Goal: Task Accomplishment & Management: Complete application form

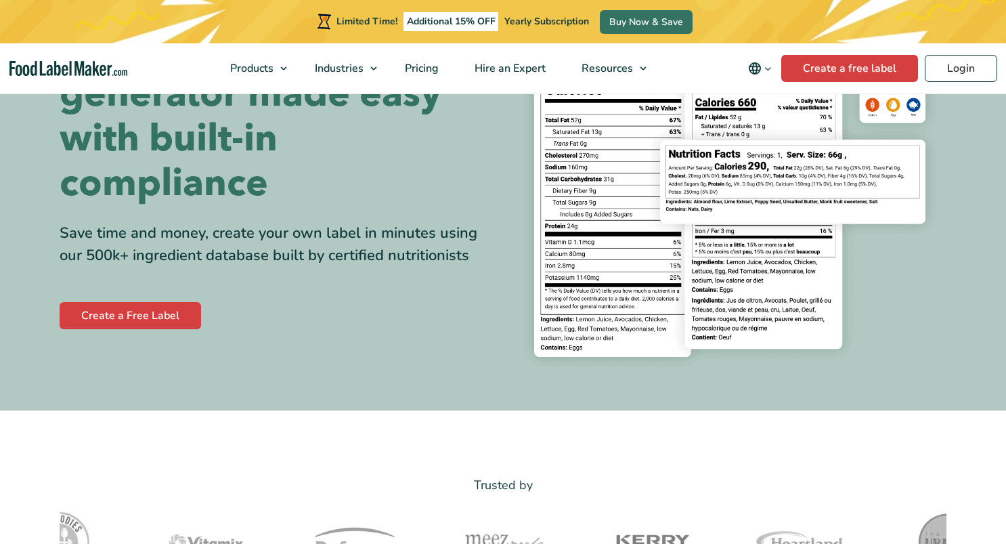
scroll to position [148, 0]
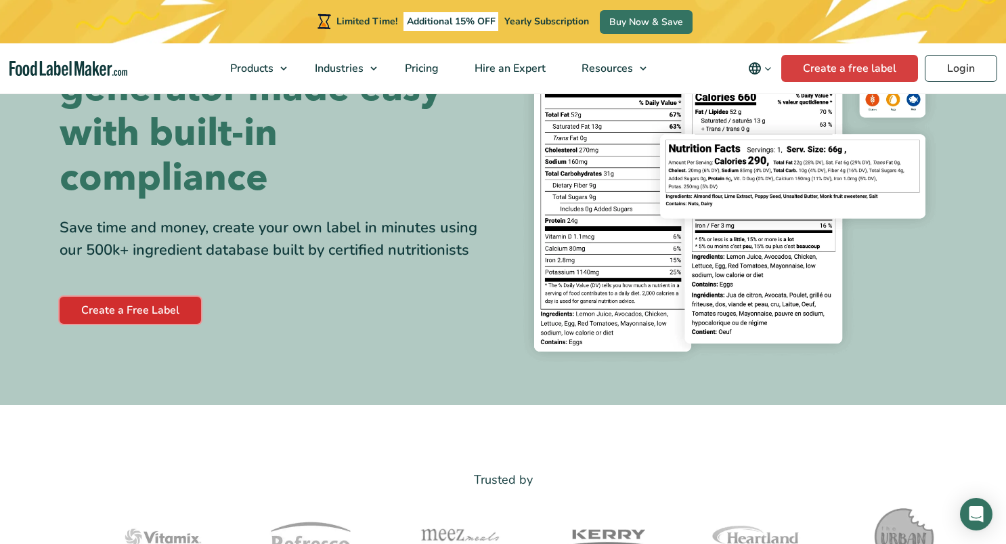
click at [146, 311] on link "Create a Free Label" at bounding box center [131, 310] width 142 height 27
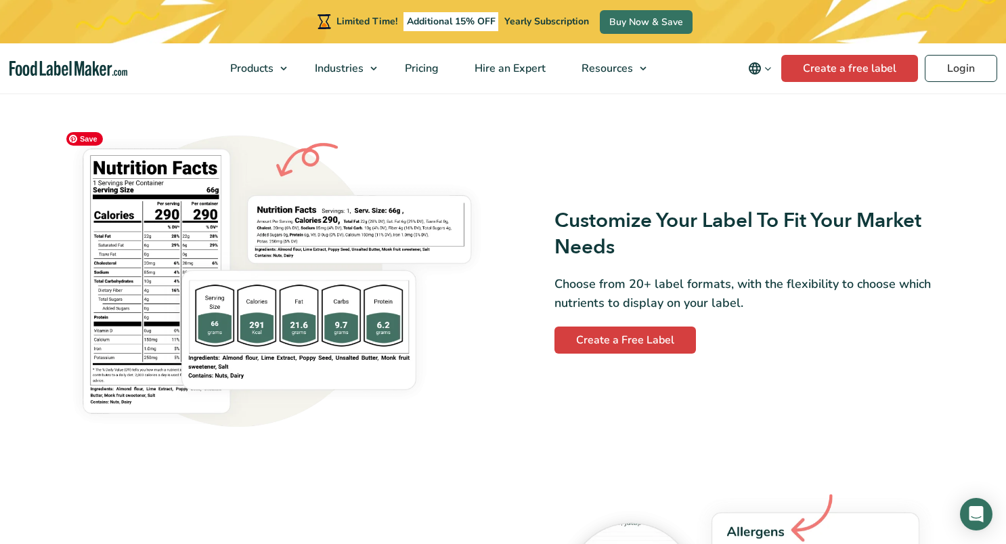
scroll to position [1087, 0]
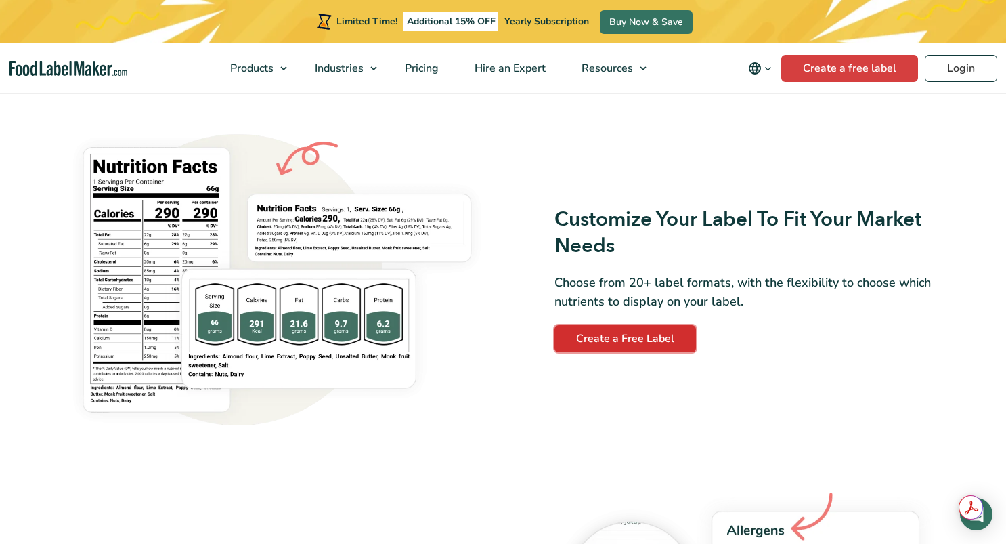
click at [584, 334] on link "Create a Free Label" at bounding box center [626, 338] width 142 height 27
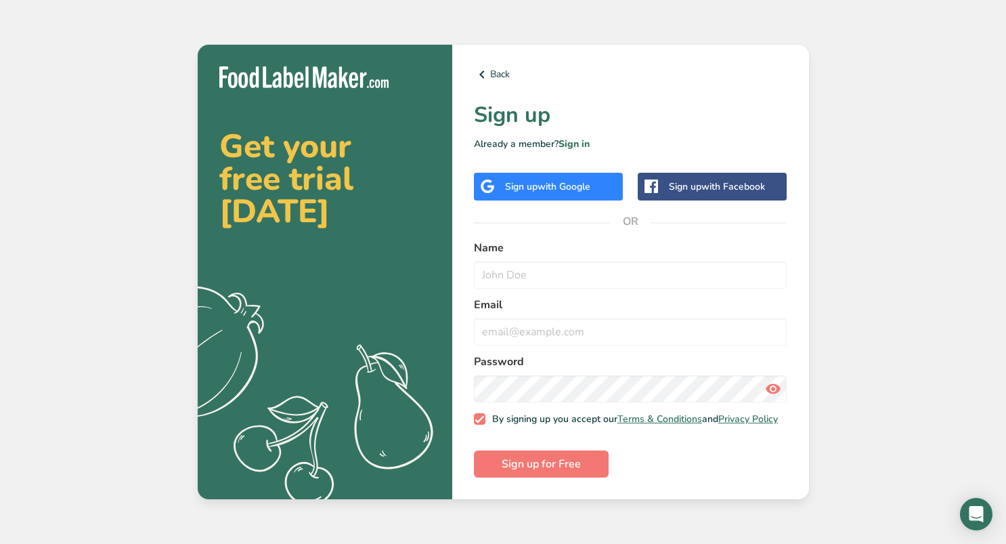
click at [576, 184] on span "with Google" at bounding box center [564, 186] width 53 height 13
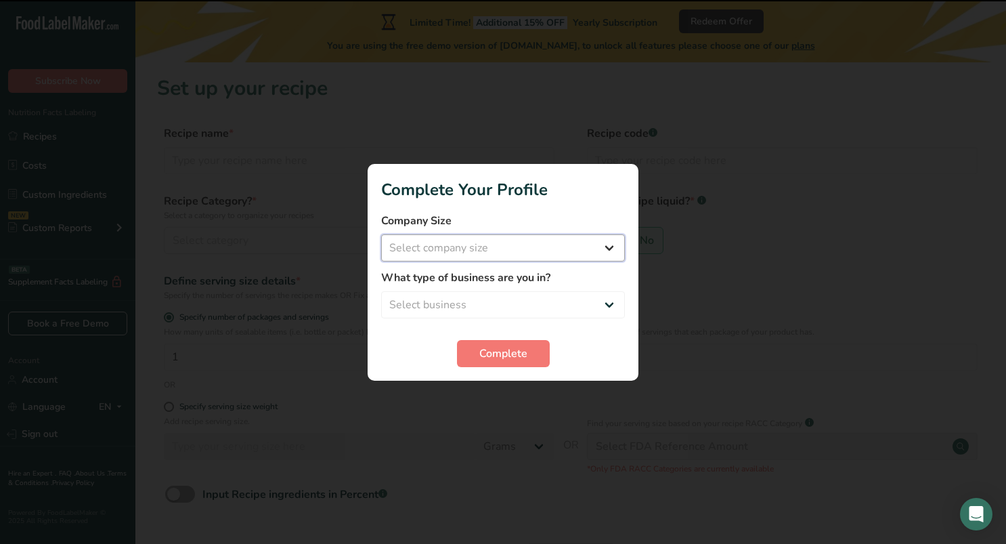
click at [563, 239] on select "Select company size Fewer than 10 Employees 10 to 50 Employees 51 to 500 Employ…" at bounding box center [503, 247] width 244 height 27
select select "3"
click at [381, 234] on select "Select company size Fewer than 10 Employees 10 to 50 Employees 51 to 500 Employ…" at bounding box center [503, 247] width 244 height 27
click at [532, 307] on select "Select business Packaged Food Manufacturer Restaurant & Cafe Bakery Meal Plans …" at bounding box center [503, 304] width 244 height 27
select select "2"
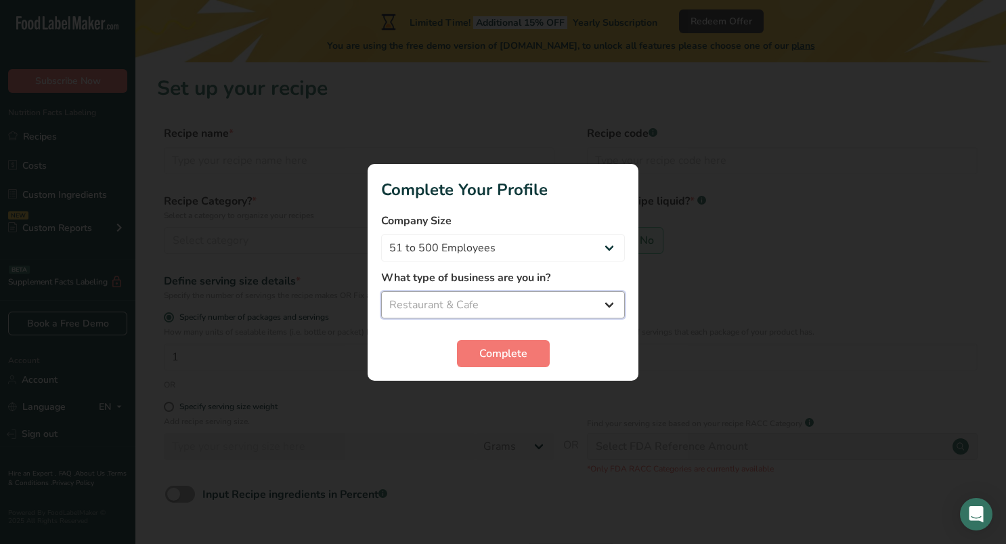
click at [381, 291] on select "Select business Packaged Food Manufacturer Restaurant & Cafe Bakery Meal Plans …" at bounding box center [503, 304] width 244 height 27
click at [505, 349] on span "Complete" at bounding box center [503, 353] width 48 height 16
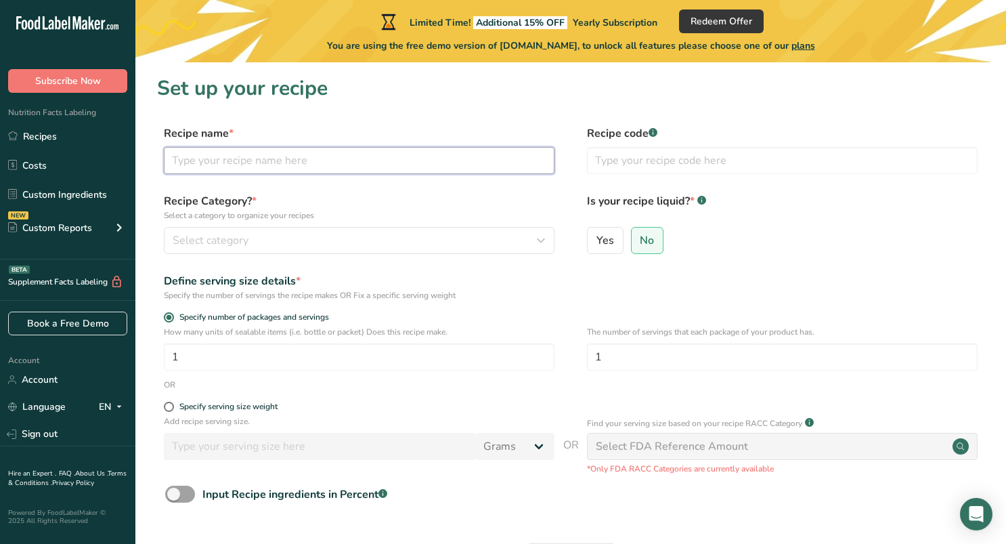
click at [301, 160] on input "text" at bounding box center [359, 160] width 391 height 27
type input "Chocolate Animal Grahams"
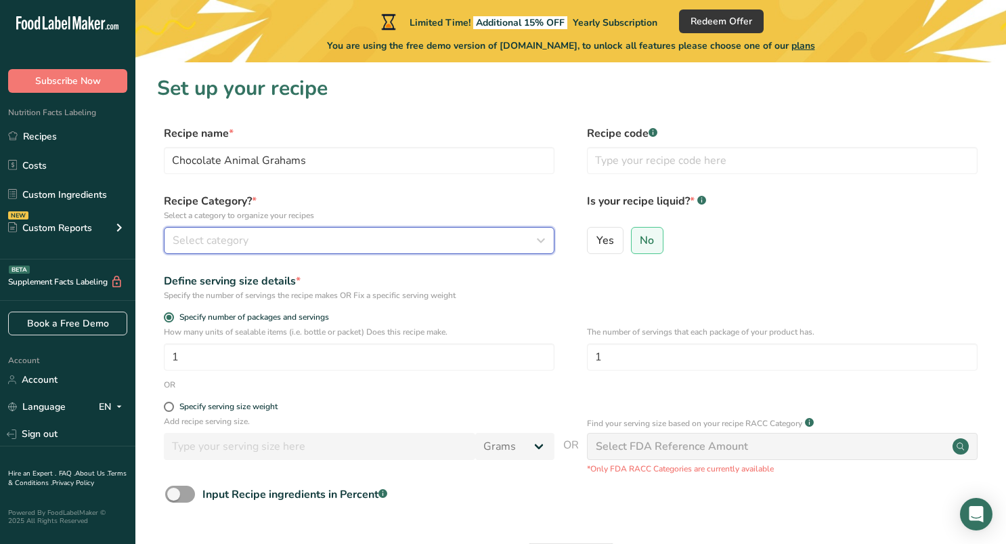
click at [393, 237] on div "Select category" at bounding box center [355, 240] width 365 height 16
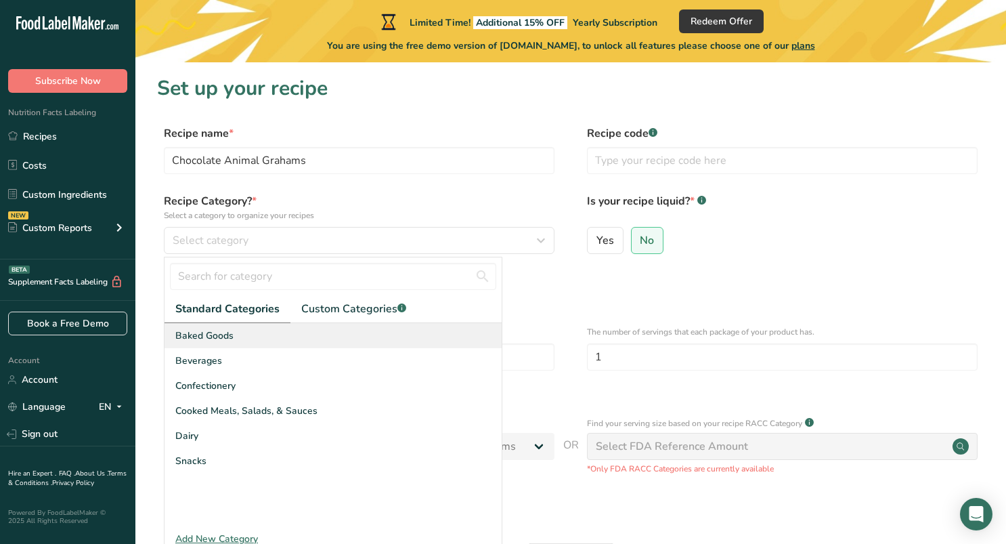
click at [326, 333] on div "Baked Goods" at bounding box center [333, 335] width 337 height 25
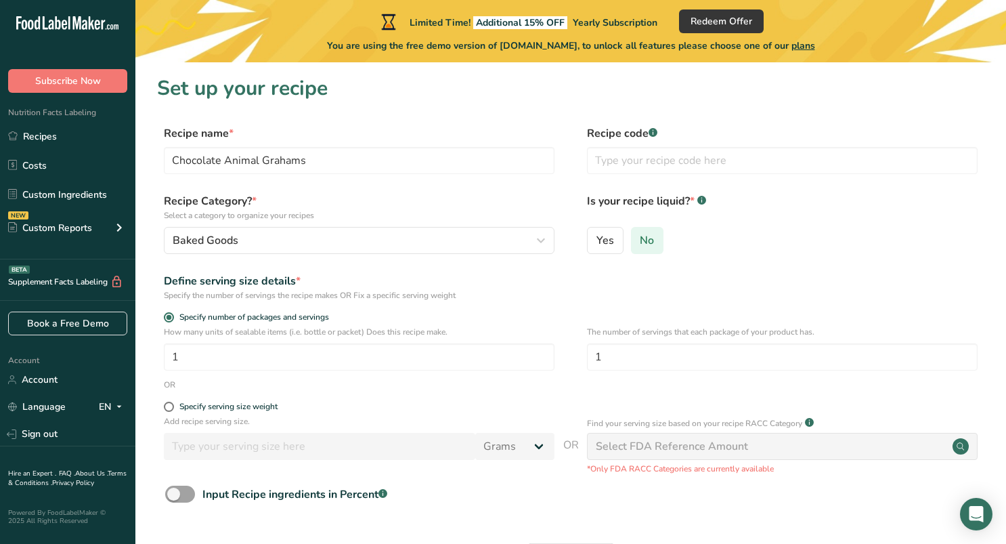
click at [644, 244] on span "No" at bounding box center [647, 241] width 14 height 14
click at [641, 244] on input "No" at bounding box center [636, 240] width 9 height 9
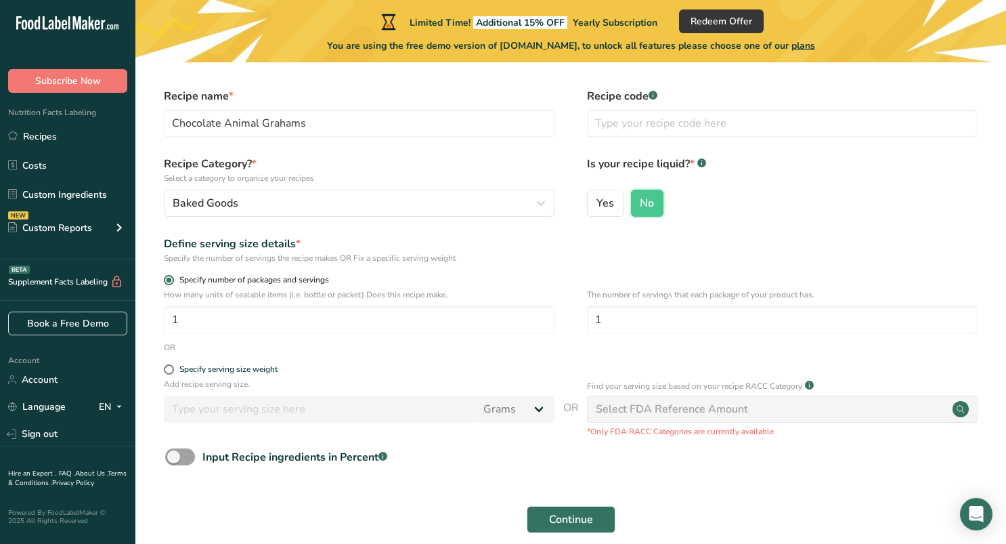
scroll to position [38, 0]
click at [443, 318] on input "1" at bounding box center [359, 318] width 391 height 27
type input "3.5"
drag, startPoint x: 615, startPoint y: 324, endPoint x: 579, endPoint y: 322, distance: 36.7
click at [579, 322] on div "How many units of sealable items (i.e. bottle or packet) Does this recipe make.…" at bounding box center [570, 314] width 827 height 53
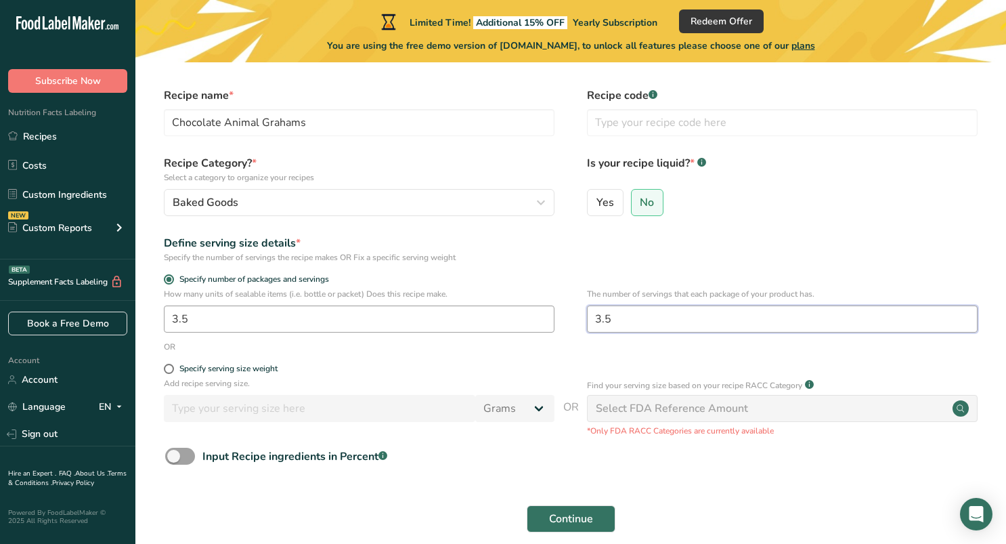
type input "3.5"
drag, startPoint x: 194, startPoint y: 322, endPoint x: 153, endPoint y: 322, distance: 40.6
click at [153, 322] on section "Set up your recipe Recipe name * Chocolate Animal Grahams Recipe code .a-a{fill…" at bounding box center [570, 293] width 871 height 538
type input "1"
click at [299, 360] on form "Recipe name * Chocolate Animal Grahams Recipe code .a-a{fill:#347362;}.b-a{fill…" at bounding box center [570, 313] width 827 height 453
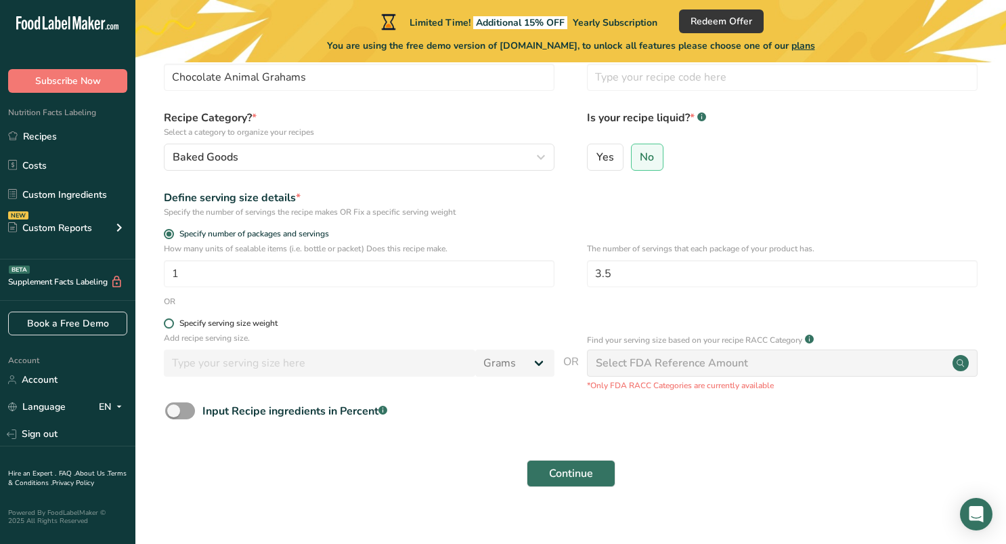
scroll to position [89, 0]
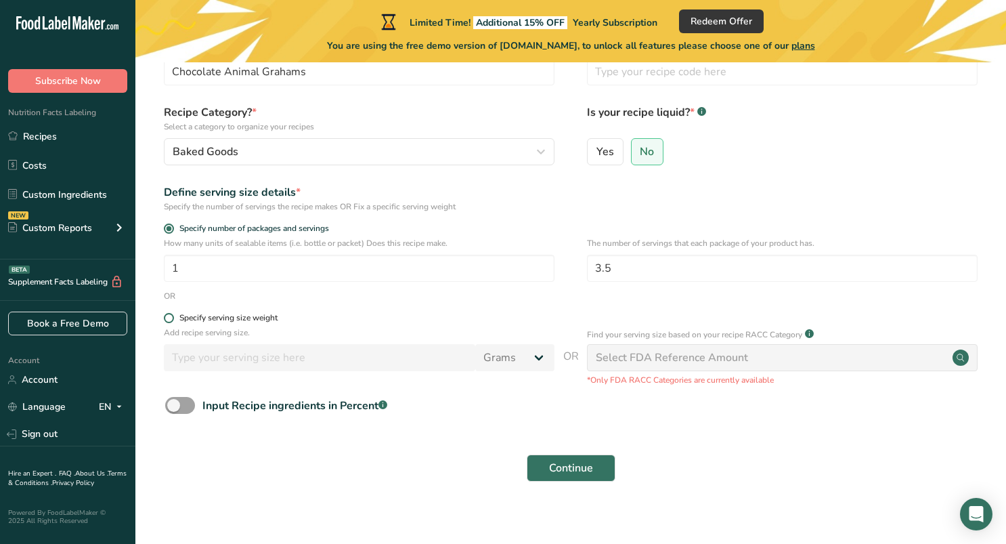
click at [168, 325] on div "Specify serving size weight" at bounding box center [359, 320] width 391 height 14
click at [168, 318] on span at bounding box center [169, 318] width 10 height 10
click at [168, 318] on input "Specify serving size weight" at bounding box center [168, 317] width 9 height 9
radio input "true"
radio input "false"
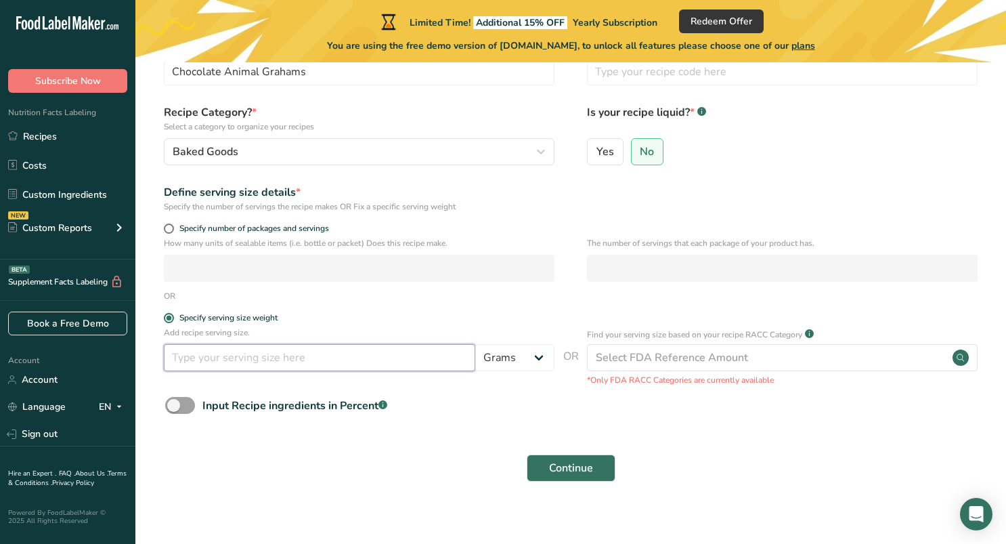
click at [211, 366] on input "number" at bounding box center [319, 357] width 311 height 27
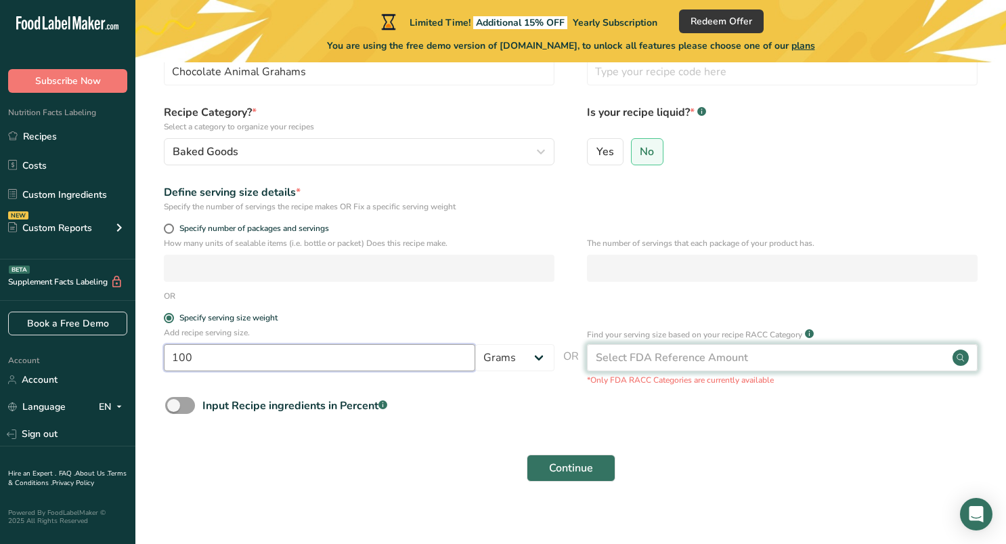
type input "100"
click at [609, 358] on div "Select FDA Reference Amount" at bounding box center [672, 357] width 152 height 16
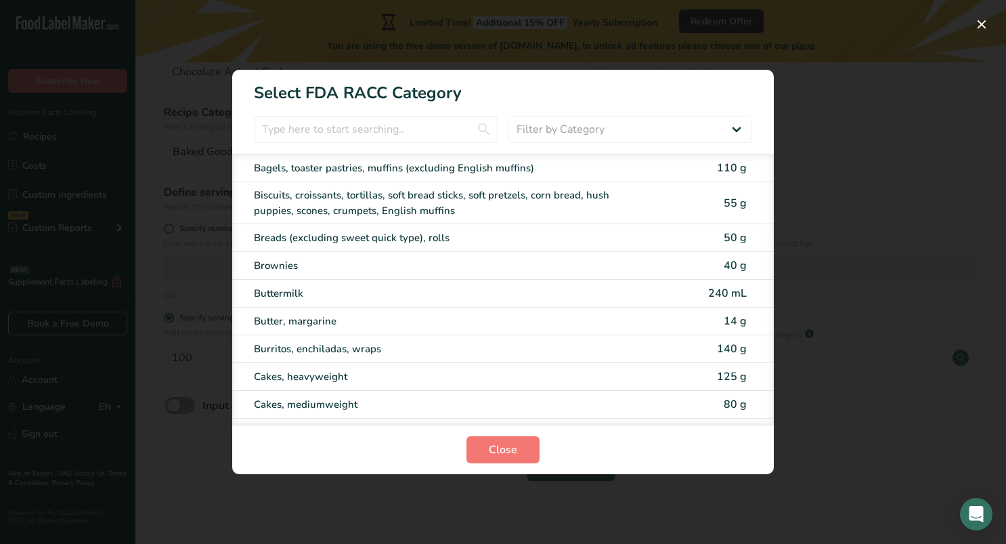
click at [493, 467] on section "Close" at bounding box center [503, 449] width 542 height 49
click at [496, 447] on span "Close" at bounding box center [503, 449] width 28 height 16
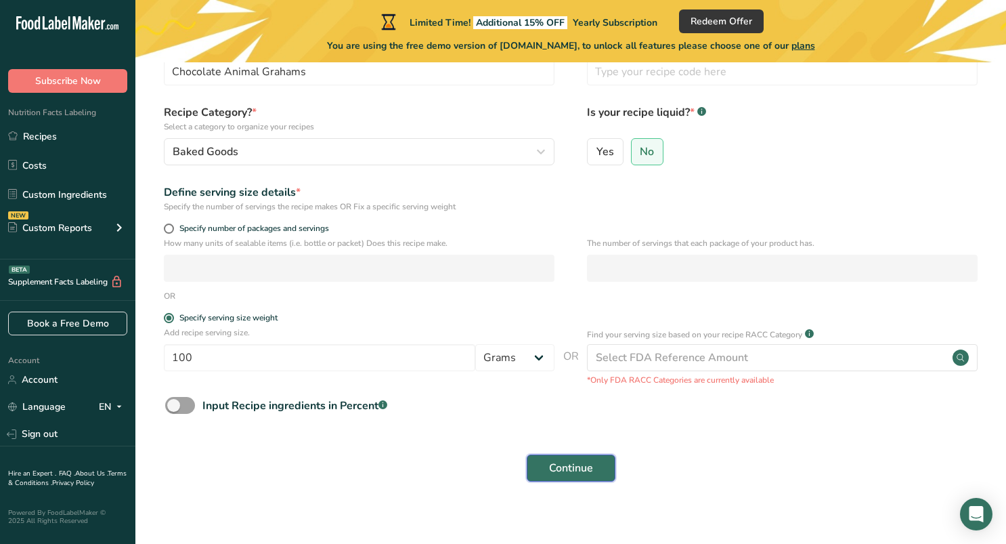
click at [548, 468] on button "Continue" at bounding box center [571, 467] width 89 height 27
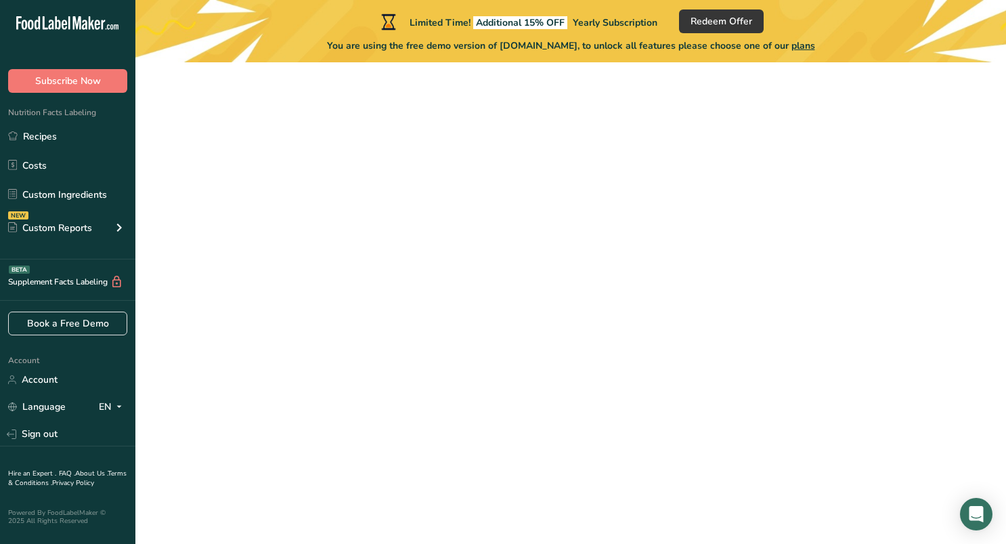
scroll to position [89, 0]
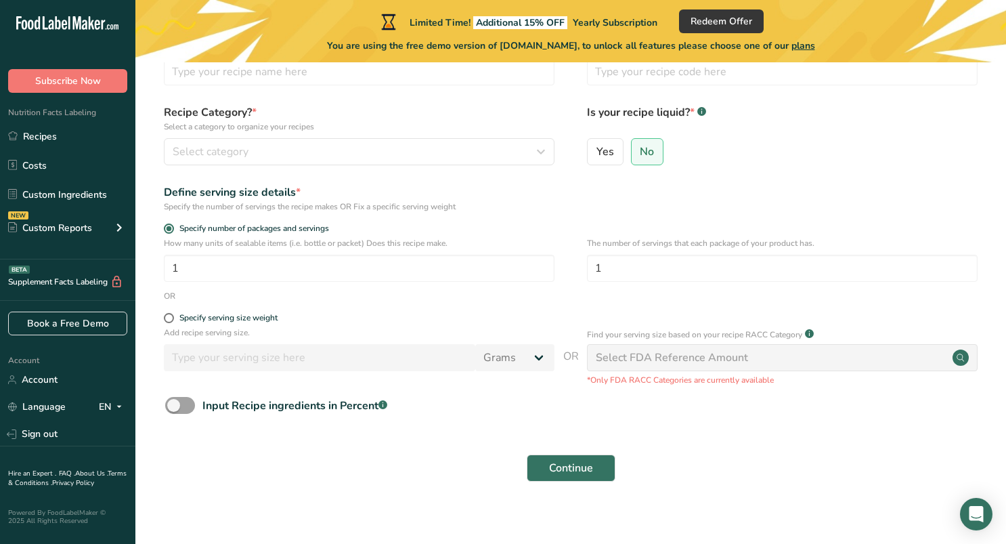
click at [780, 355] on div "Select FDA Reference Amount" at bounding box center [782, 357] width 391 height 27
